Goal: Task Accomplishment & Management: Manage account settings

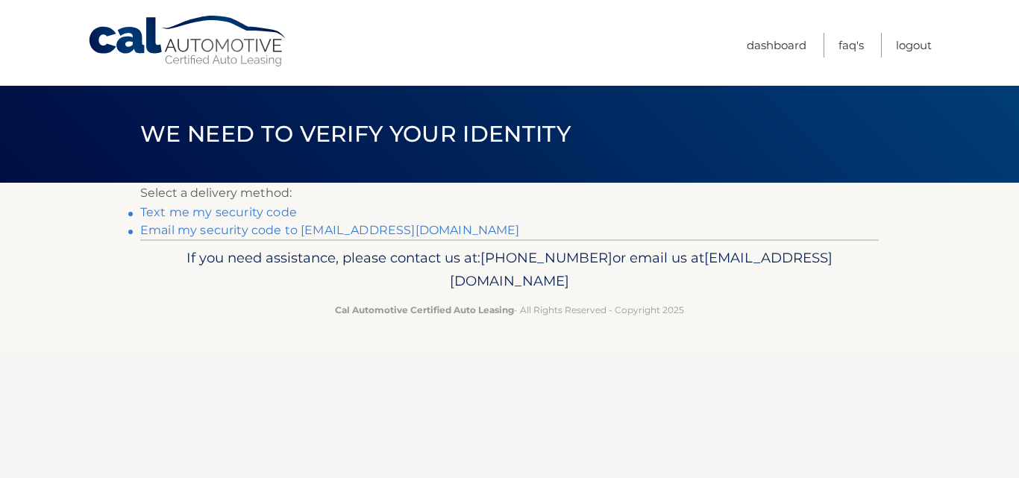
click at [250, 231] on link "Email my security code to m******@twc.com" at bounding box center [330, 230] width 380 height 14
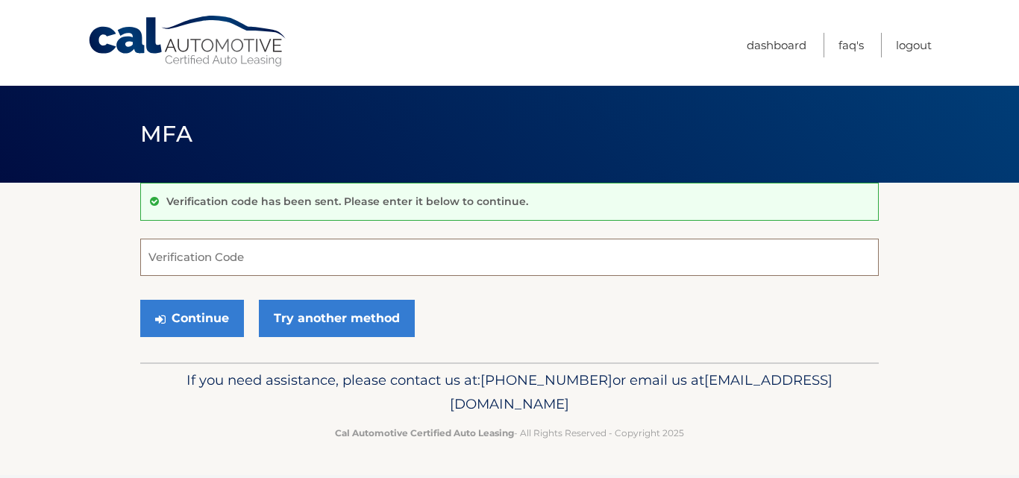
click at [290, 260] on input "Verification Code" at bounding box center [509, 257] width 739 height 37
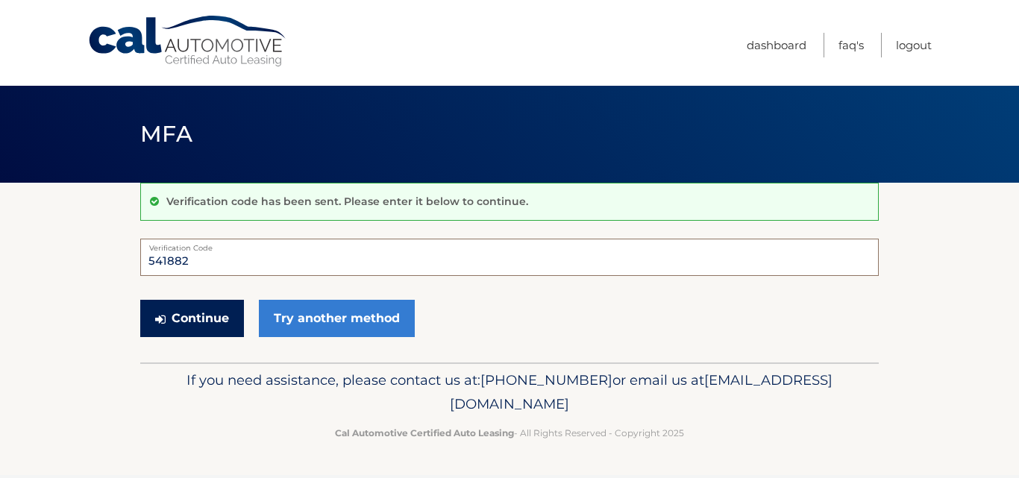
type input "541882"
click at [202, 319] on button "Continue" at bounding box center [192, 318] width 104 height 37
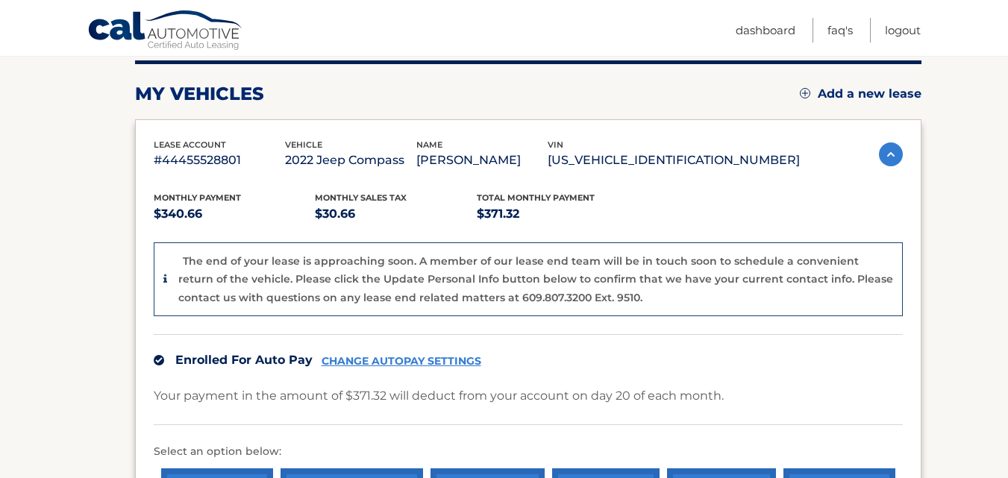
scroll to position [224, 0]
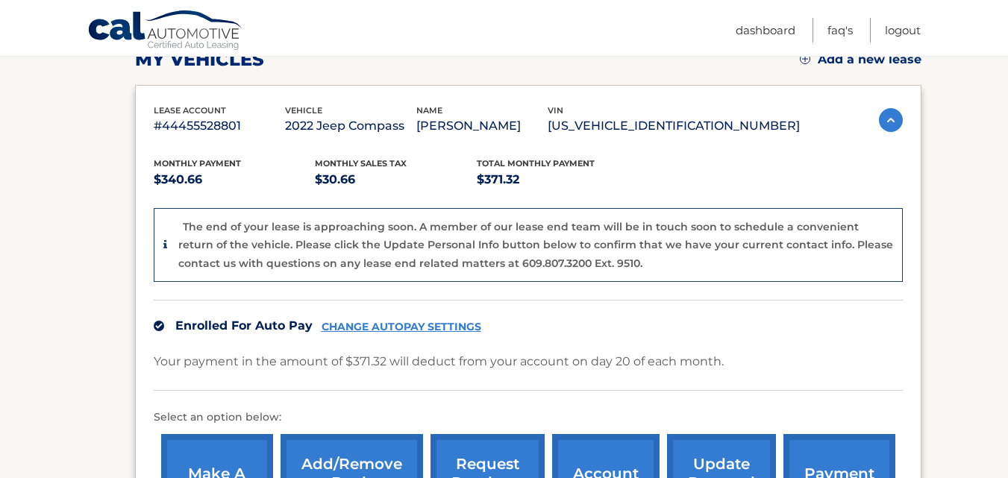
click at [398, 325] on link "CHANGE AUTOPAY SETTINGS" at bounding box center [402, 327] width 160 height 13
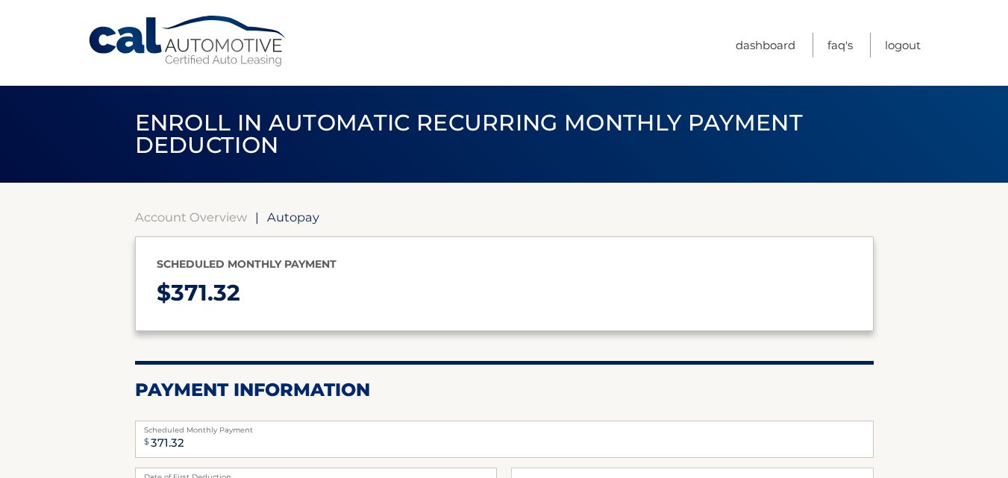
select select "YTMwNjM5MGEtYzI1ZS00MTcyLWJkYjctYjA4NWQ4M2JlYTlm"
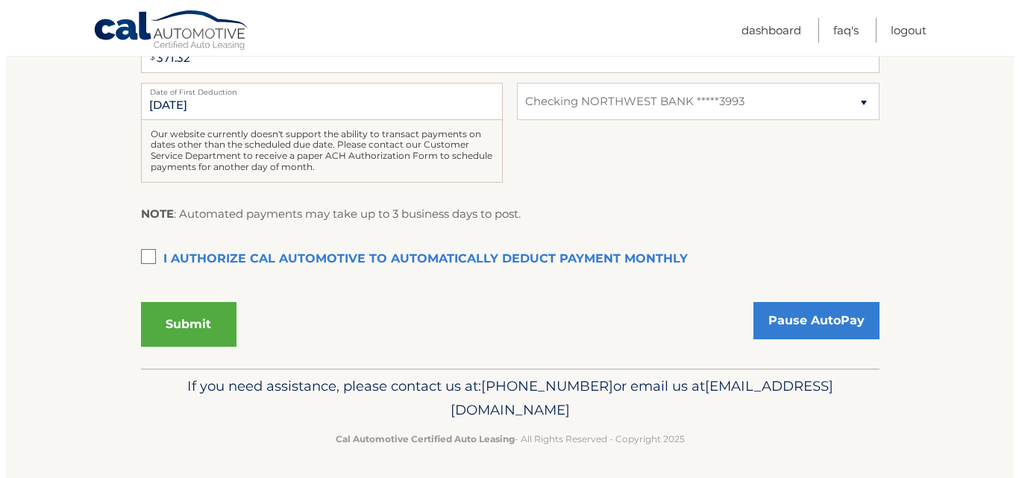
scroll to position [388, 0]
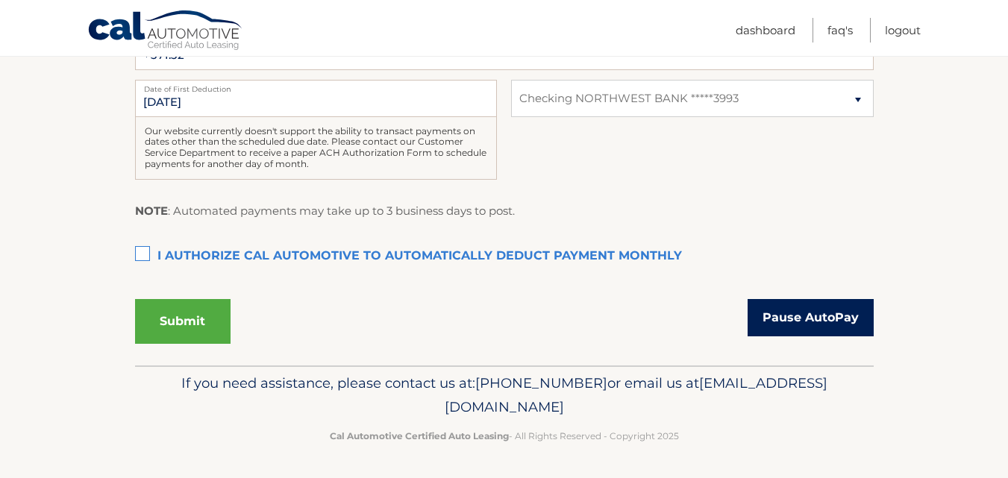
click at [808, 314] on link "Pause AutoPay" at bounding box center [811, 317] width 126 height 37
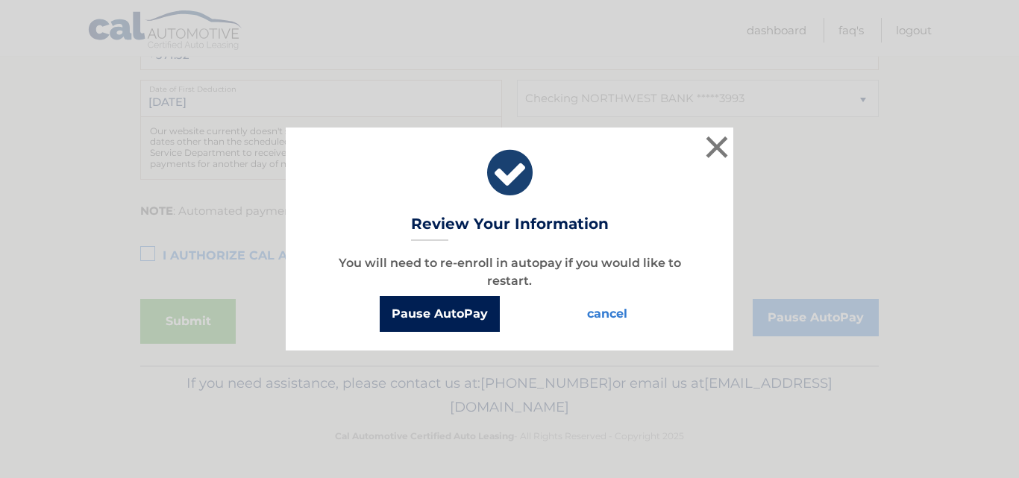
click at [442, 310] on button "Pause AutoPay" at bounding box center [440, 314] width 120 height 36
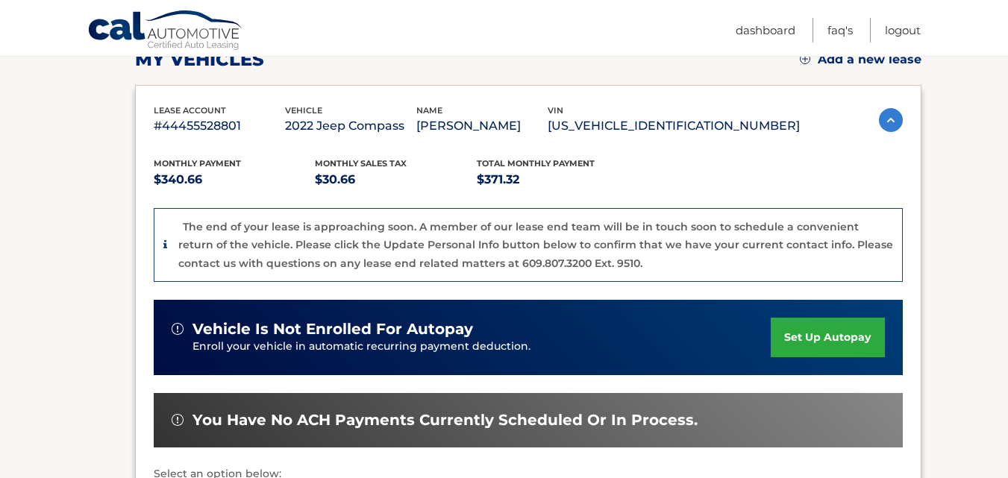
scroll to position [373, 0]
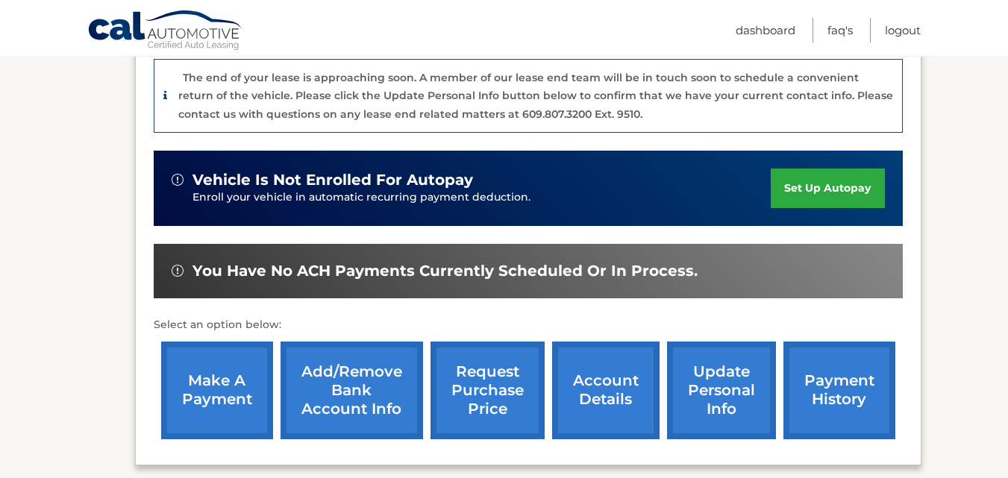
click at [345, 383] on link "Add/Remove bank account info" at bounding box center [352, 391] width 142 height 98
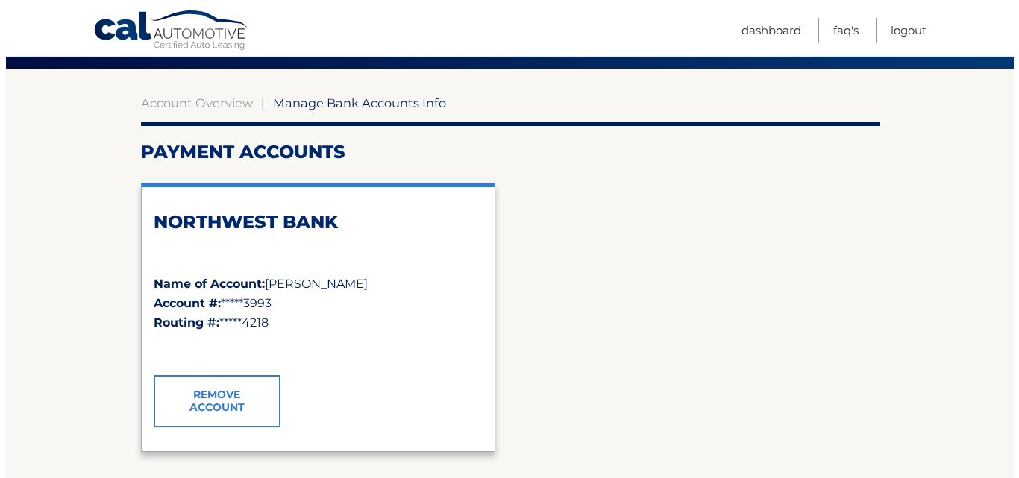
scroll to position [149, 0]
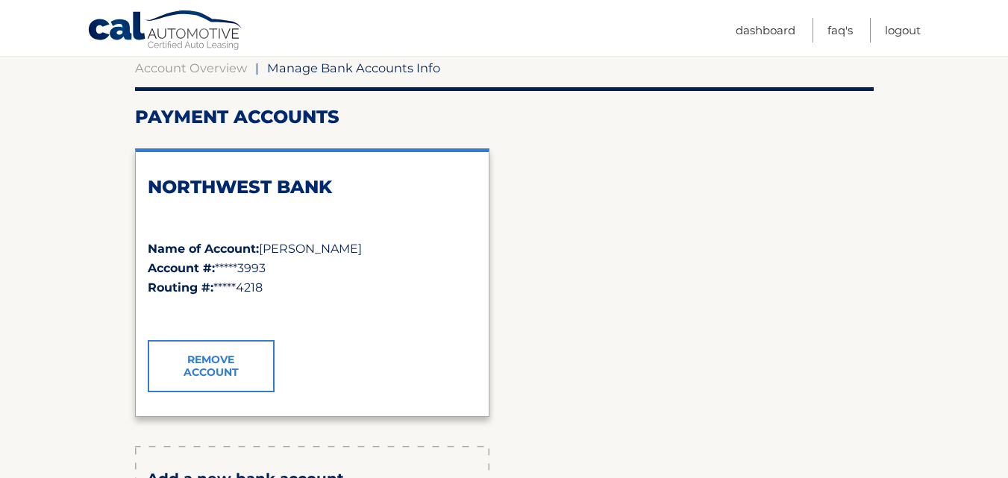
click at [223, 364] on link "Remove Account" at bounding box center [211, 366] width 127 height 52
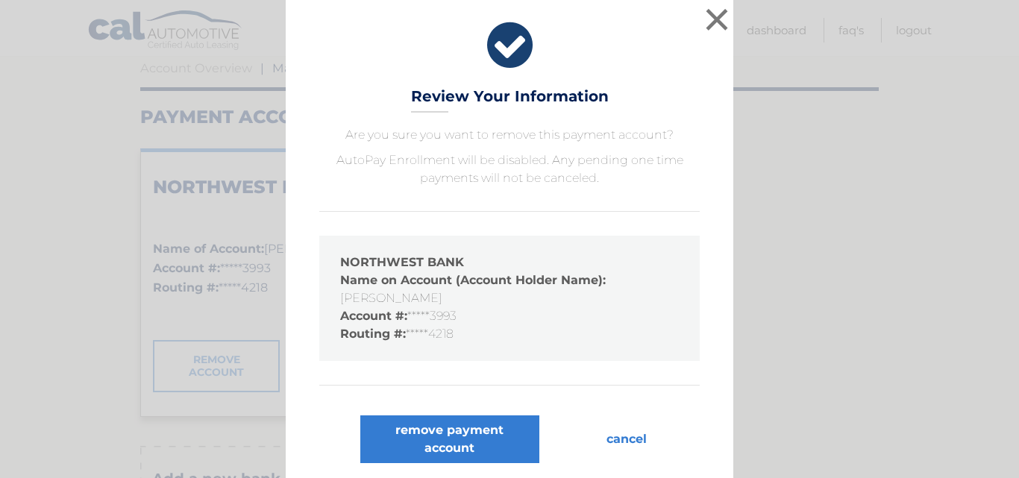
scroll to position [4, 0]
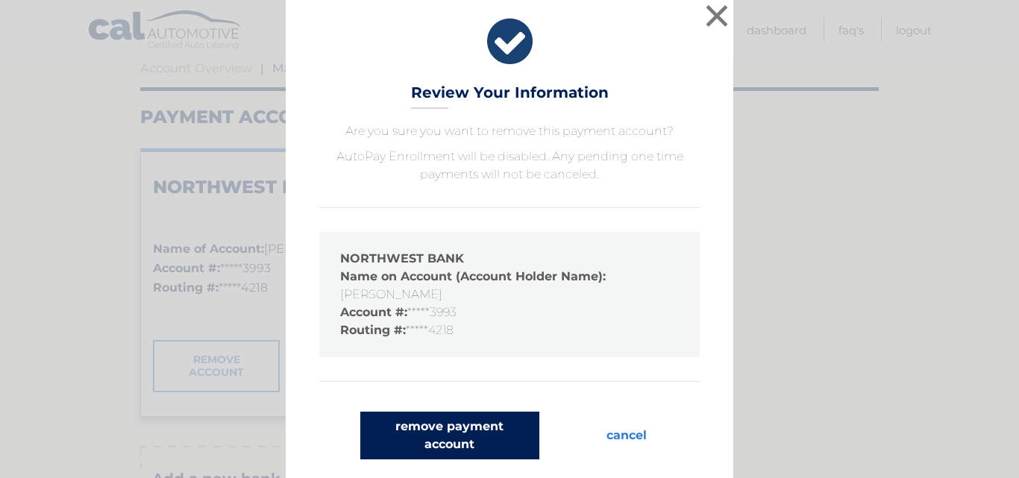
click at [450, 436] on button "remove payment account" at bounding box center [449, 436] width 179 height 48
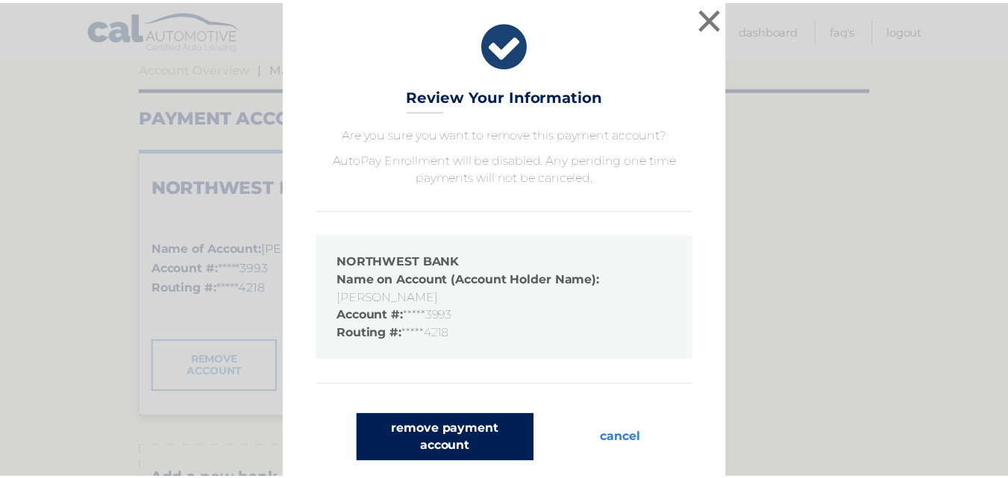
scroll to position [0, 0]
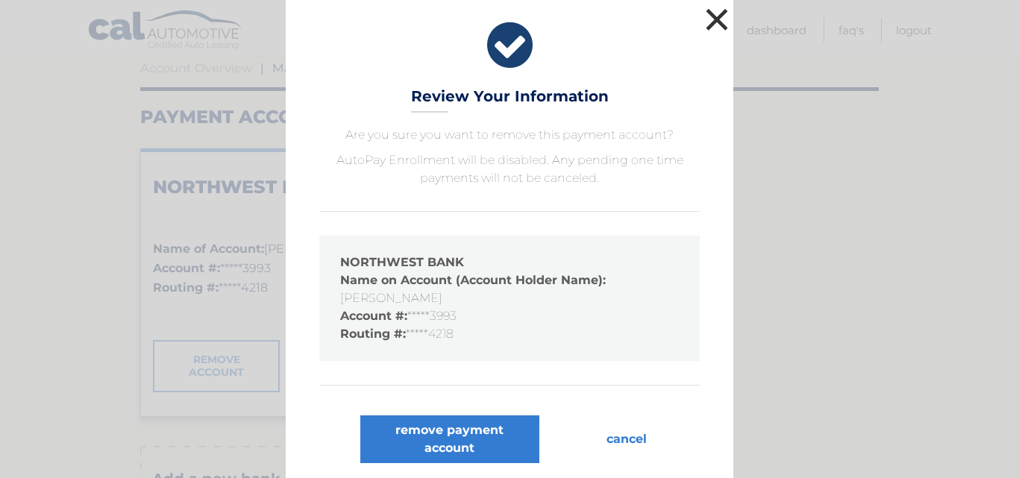
click at [710, 16] on button "×" at bounding box center [717, 19] width 30 height 30
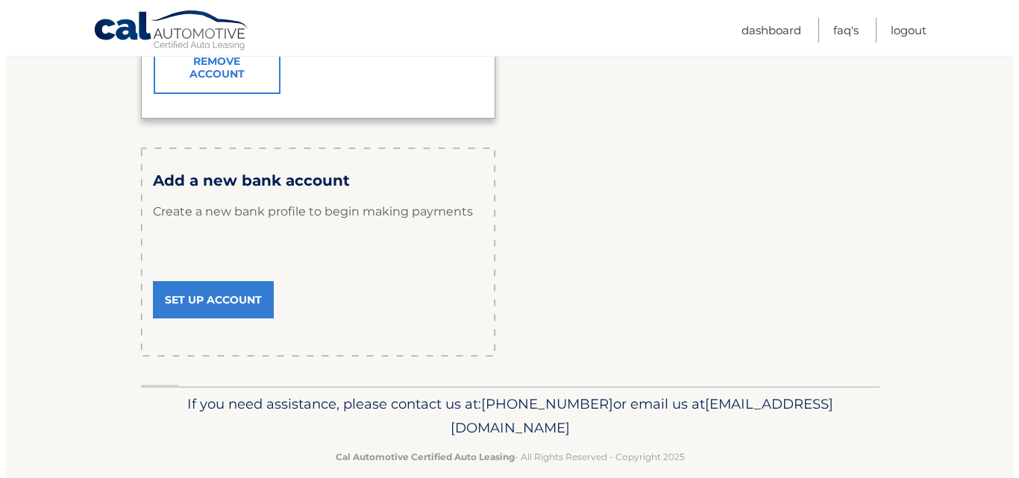
scroll to position [298, 0]
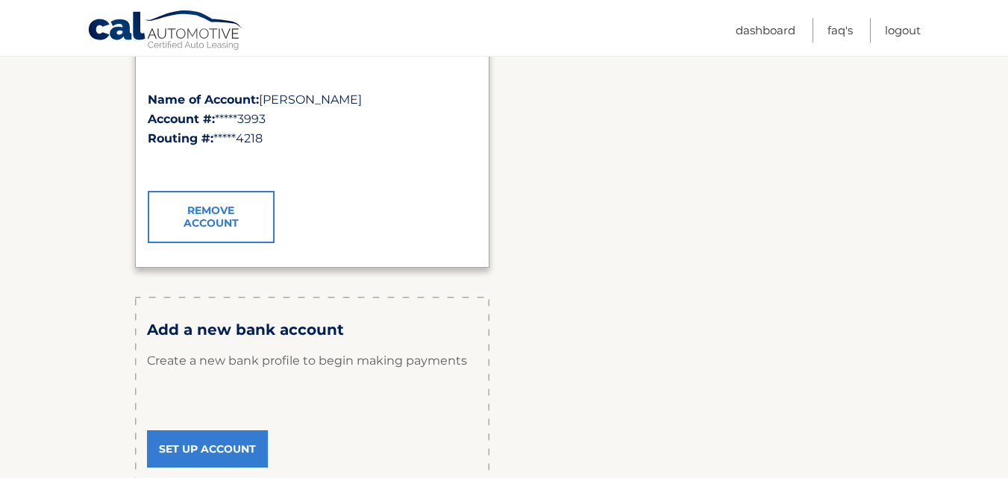
click at [210, 212] on link "Remove Account" at bounding box center [211, 217] width 127 height 52
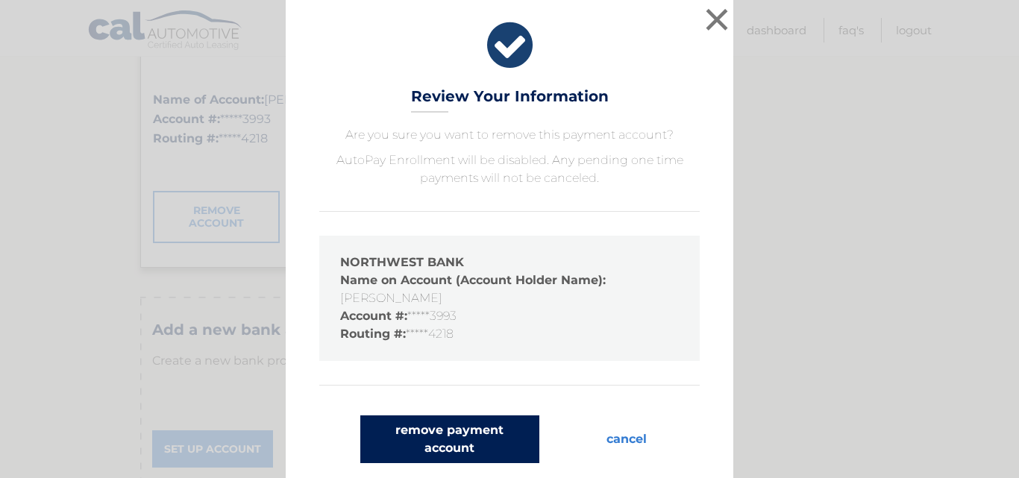
click at [453, 437] on button "remove payment account" at bounding box center [449, 440] width 179 height 48
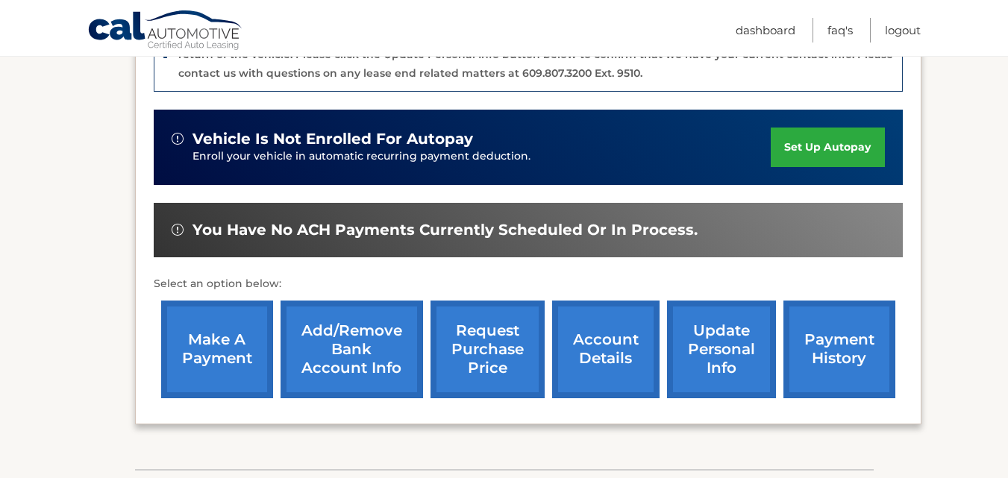
scroll to position [448, 0]
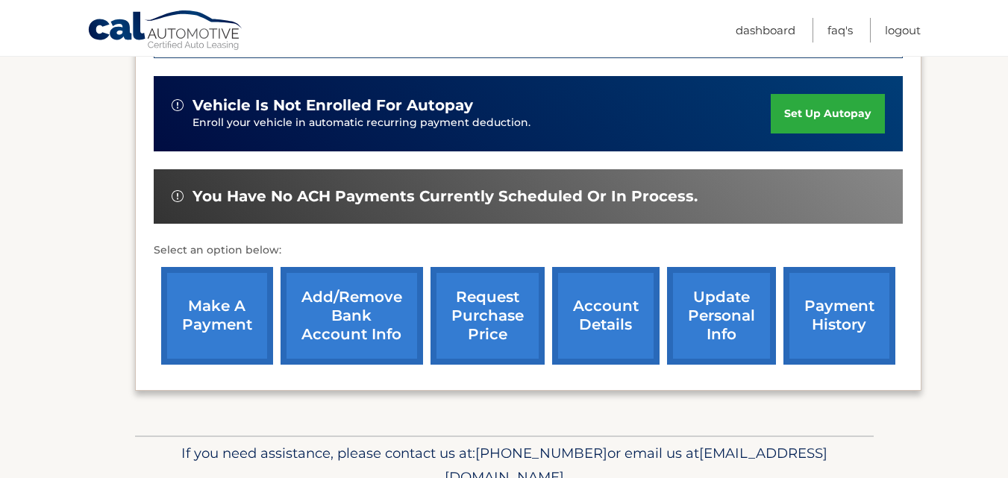
click at [605, 307] on link "account details" at bounding box center [605, 316] width 107 height 98
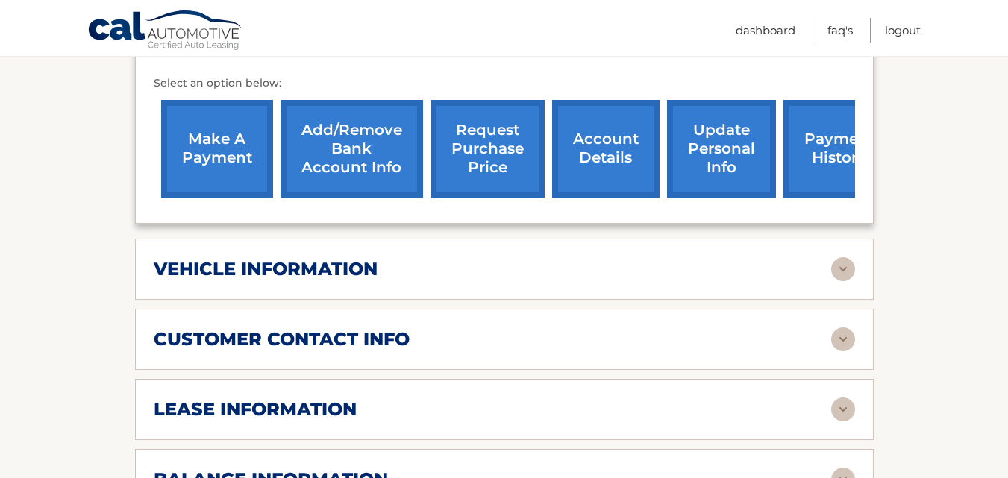
scroll to position [671, 0]
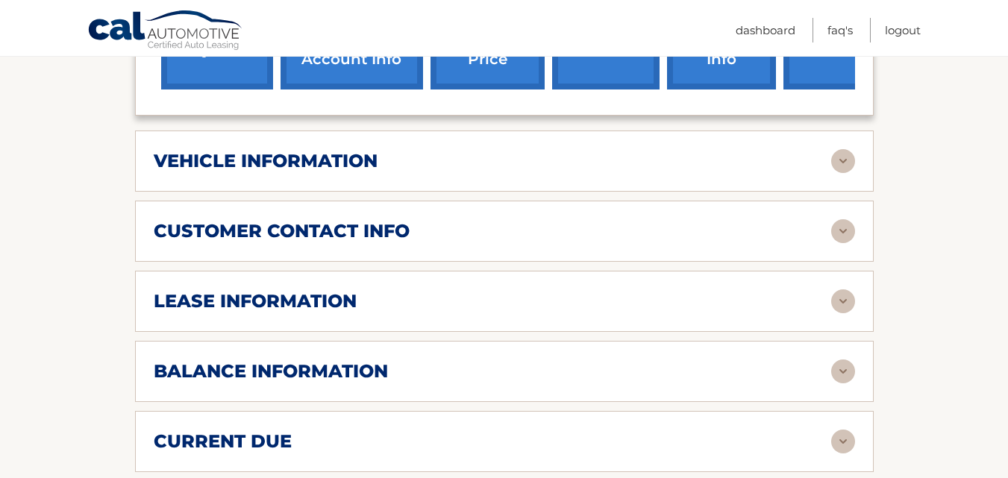
click at [315, 150] on h2 "vehicle information" at bounding box center [266, 161] width 224 height 22
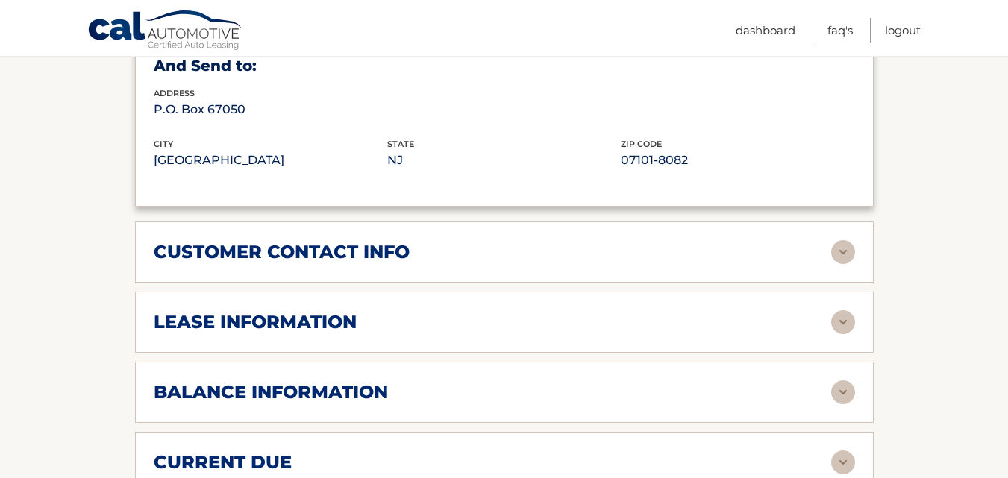
scroll to position [1044, 0]
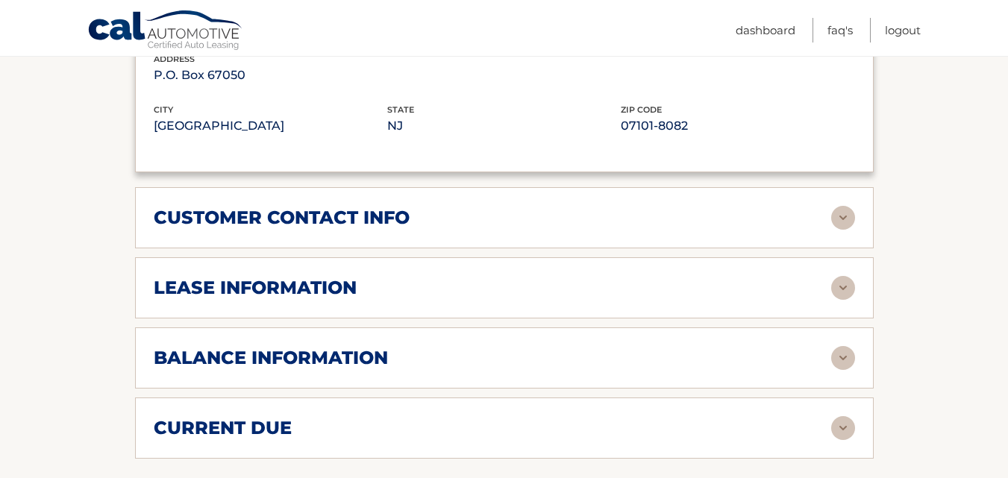
click at [323, 277] on h2 "lease information" at bounding box center [255, 288] width 203 height 22
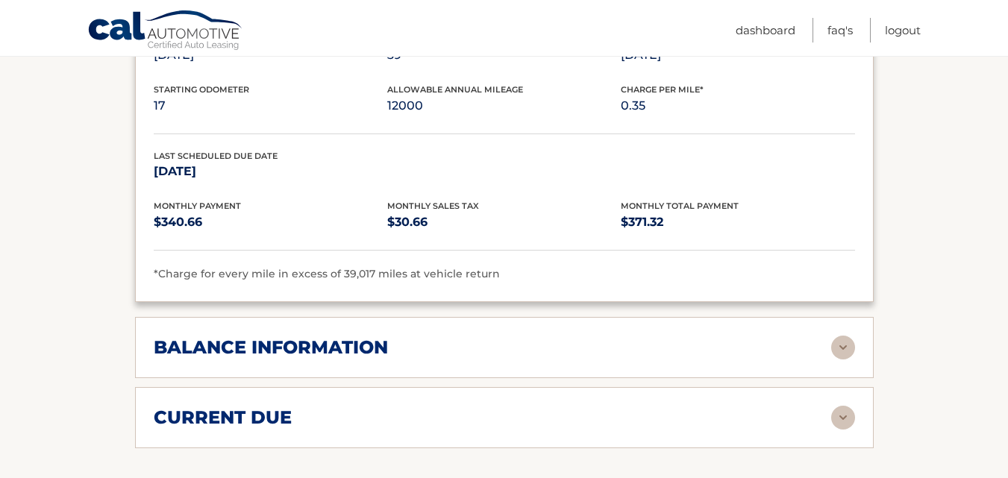
scroll to position [1343, 0]
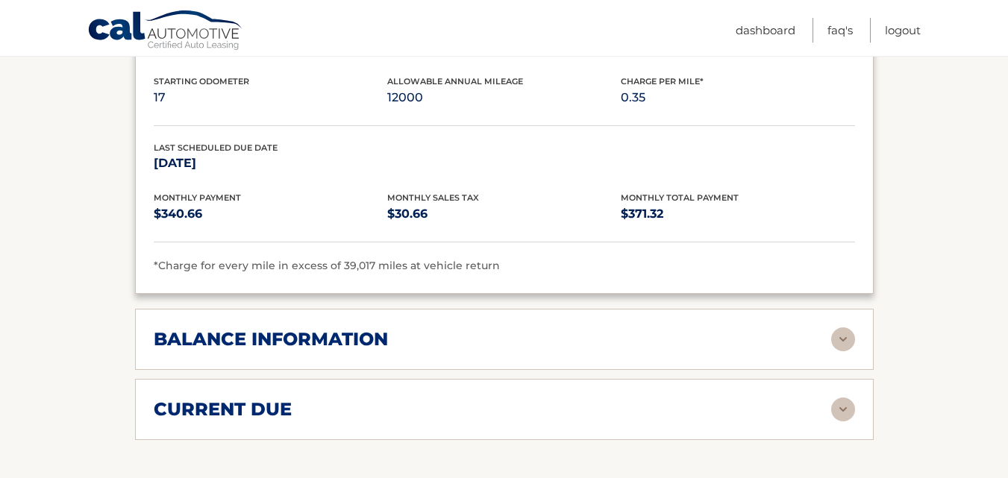
click at [293, 328] on h2 "balance information" at bounding box center [271, 339] width 234 height 22
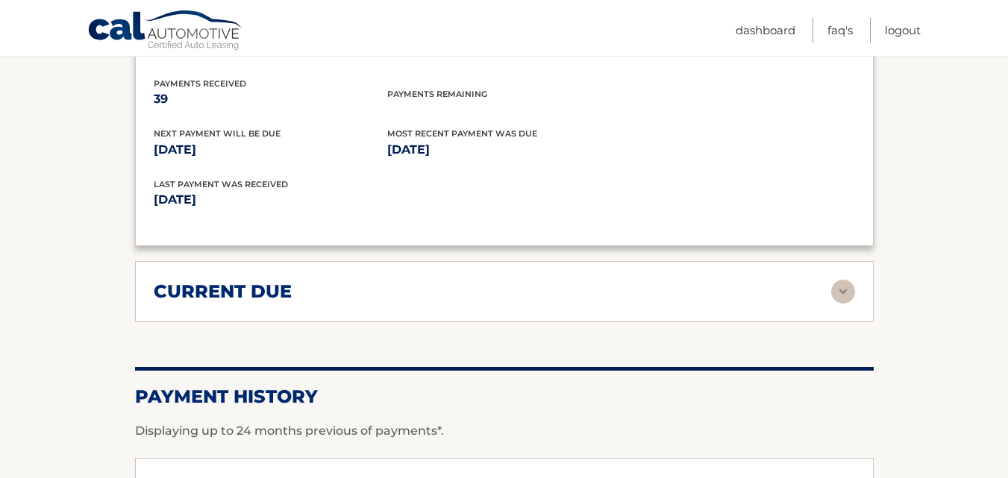
scroll to position [1641, 0]
click at [267, 280] on h2 "current due" at bounding box center [223, 291] width 138 height 22
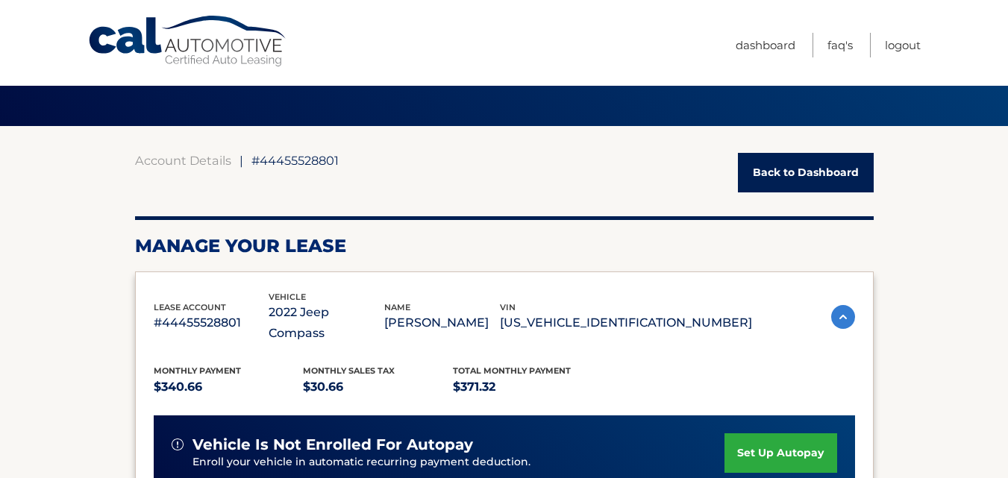
scroll to position [0, 0]
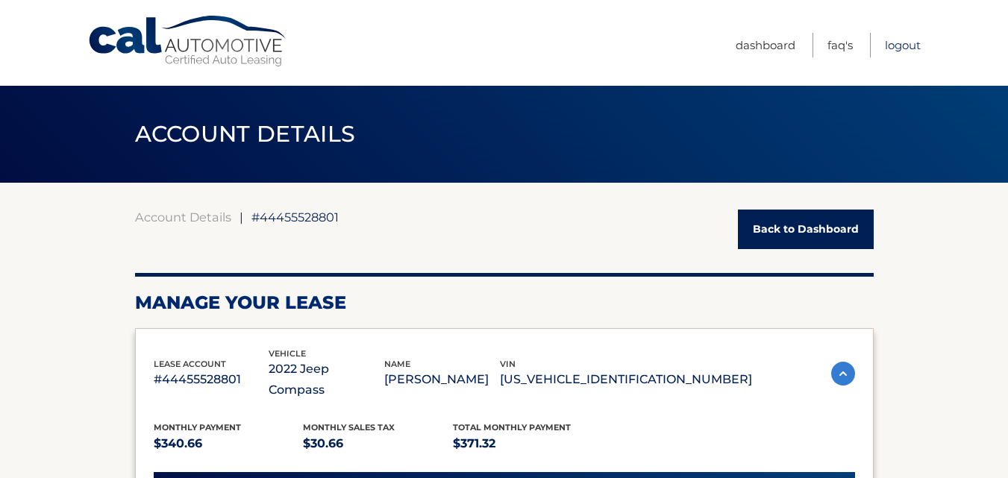
click at [899, 40] on link "Logout" at bounding box center [903, 45] width 36 height 25
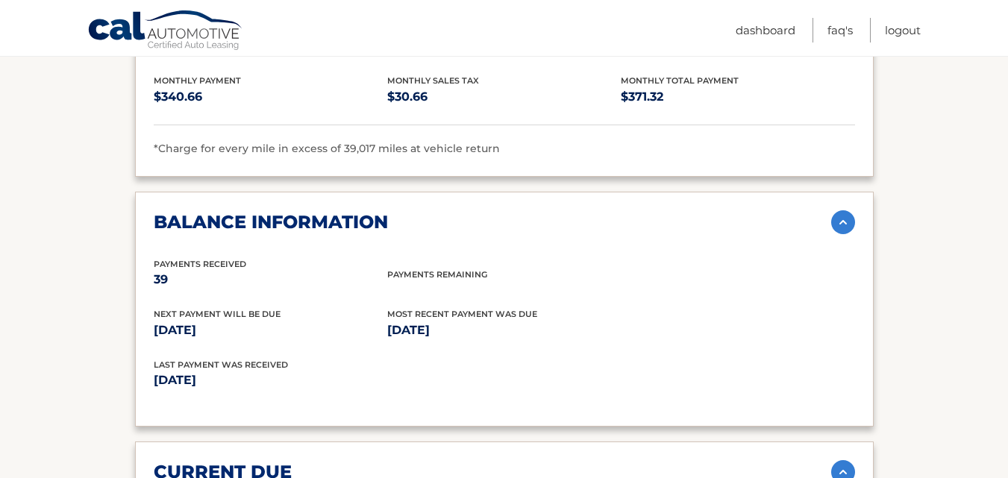
scroll to position [889, 0]
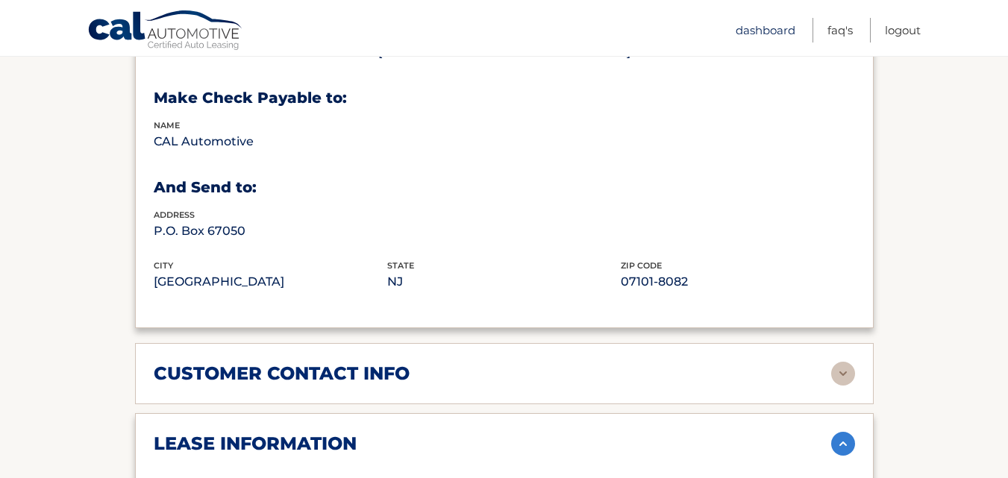
click at [754, 26] on link "Dashboard" at bounding box center [766, 30] width 60 height 25
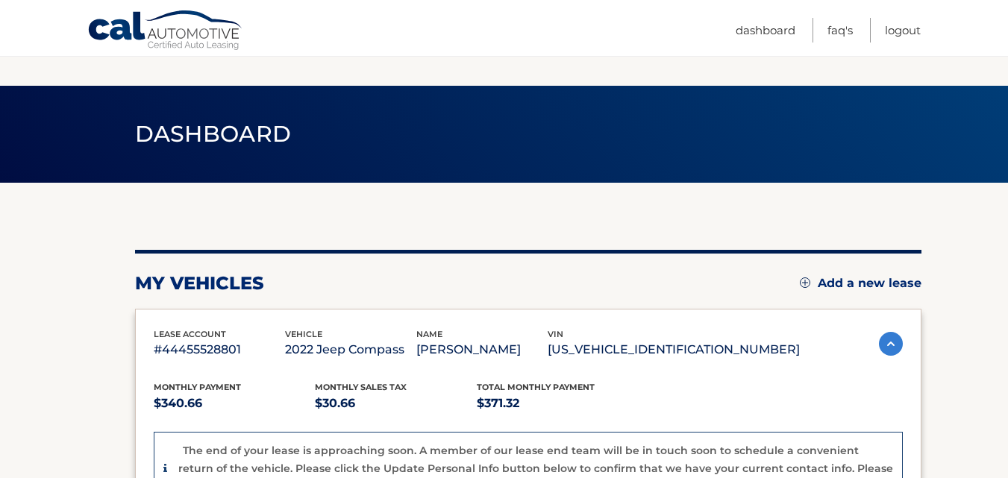
scroll to position [220, 0]
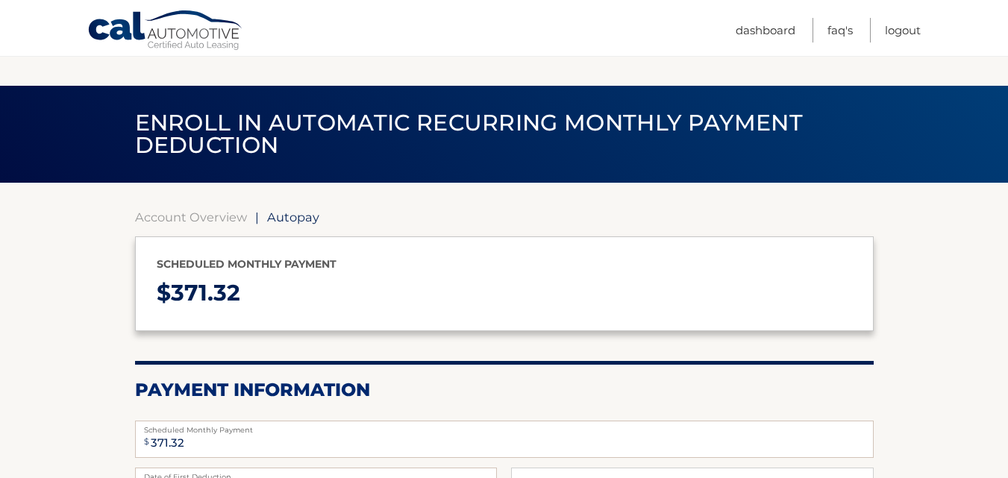
select select "YTMwNjM5MGEtYzI1ZS00MTcyLWJkYjctYjA4NWQ4M2JlYTlm"
